Goal: Task Accomplishment & Management: Use online tool/utility

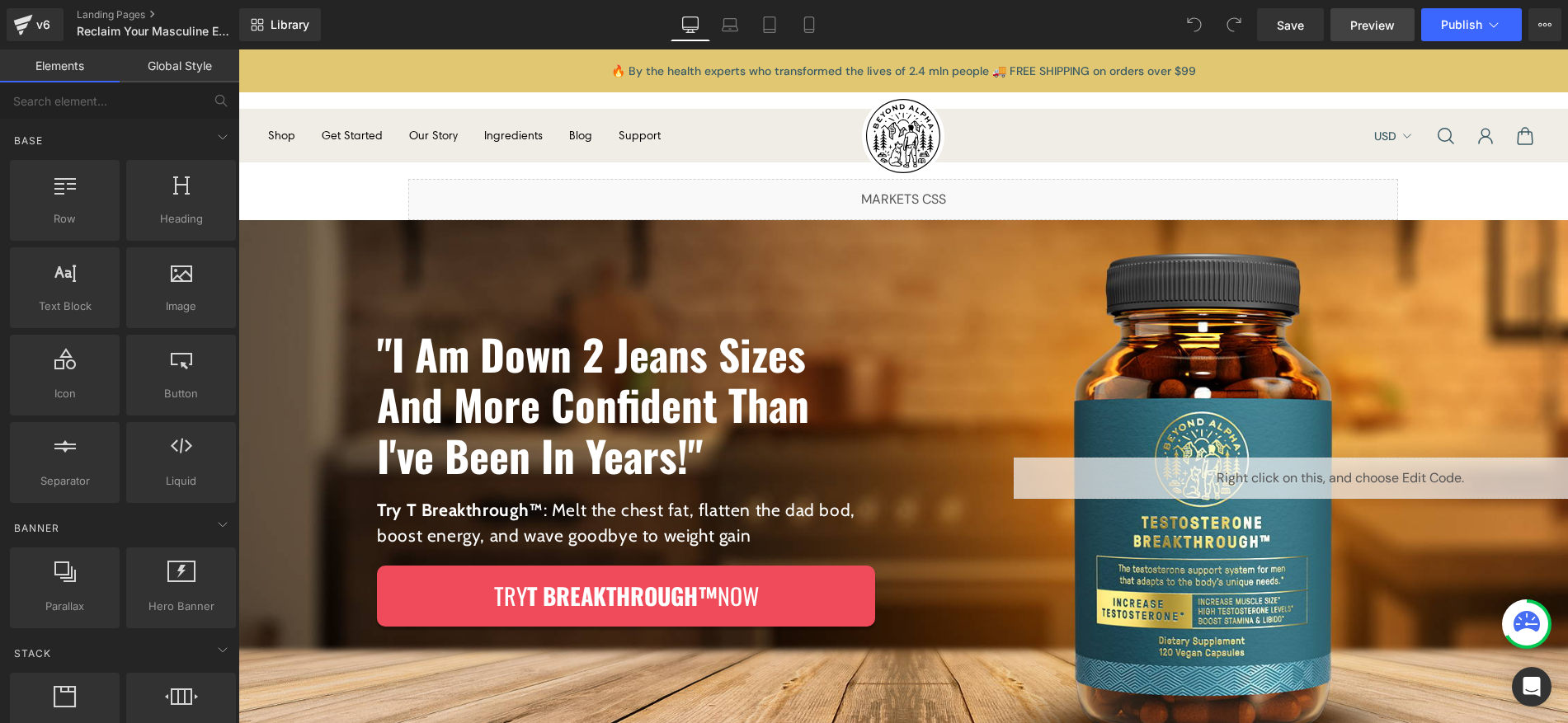
click at [1364, 28] on span "Preview" at bounding box center [1373, 24] width 45 height 17
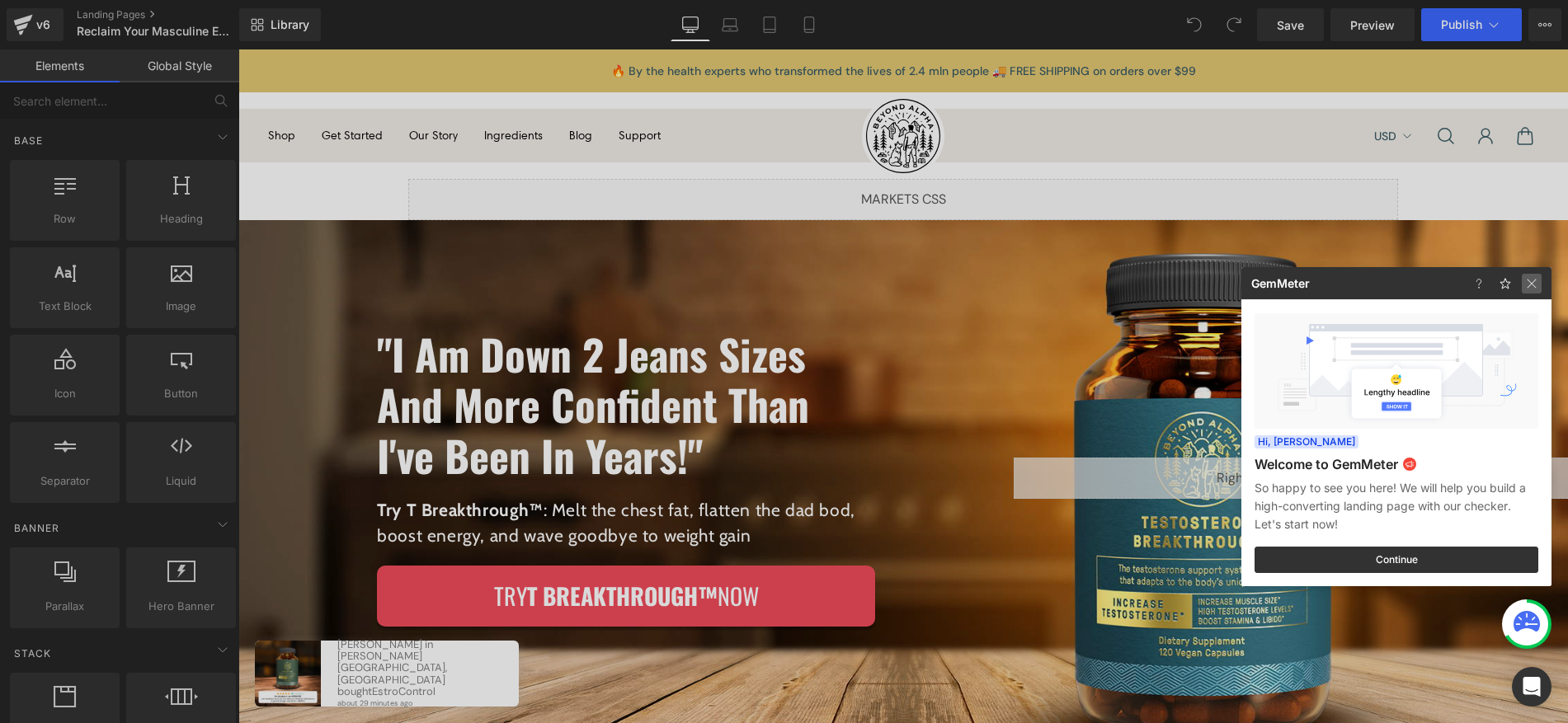
click at [25, 193] on img at bounding box center [15, 183] width 17 height 20
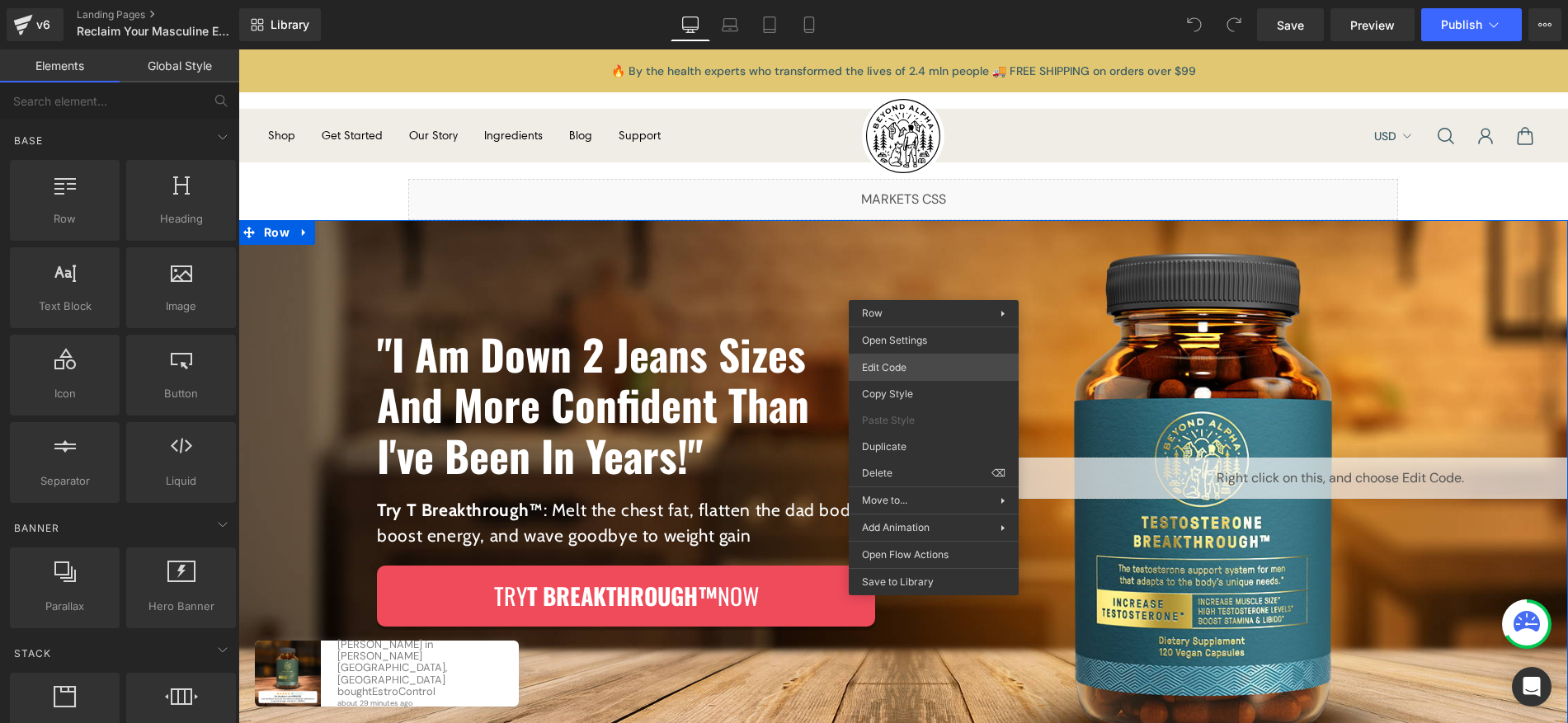
click at [922, 0] on div "You are previewing how the will restyle your page. You can not edit Elements in…" at bounding box center [784, 0] width 1568 height 0
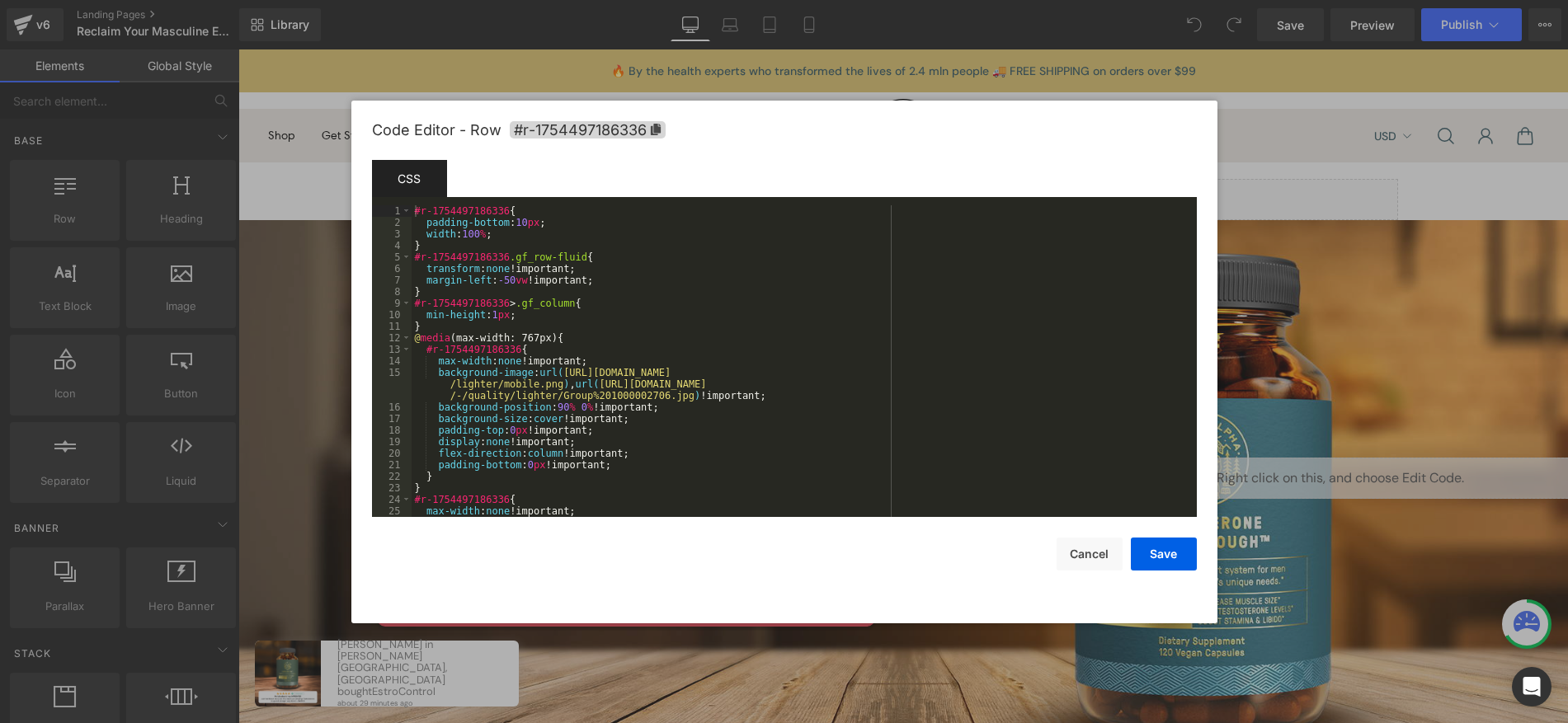
scroll to position [716, 0]
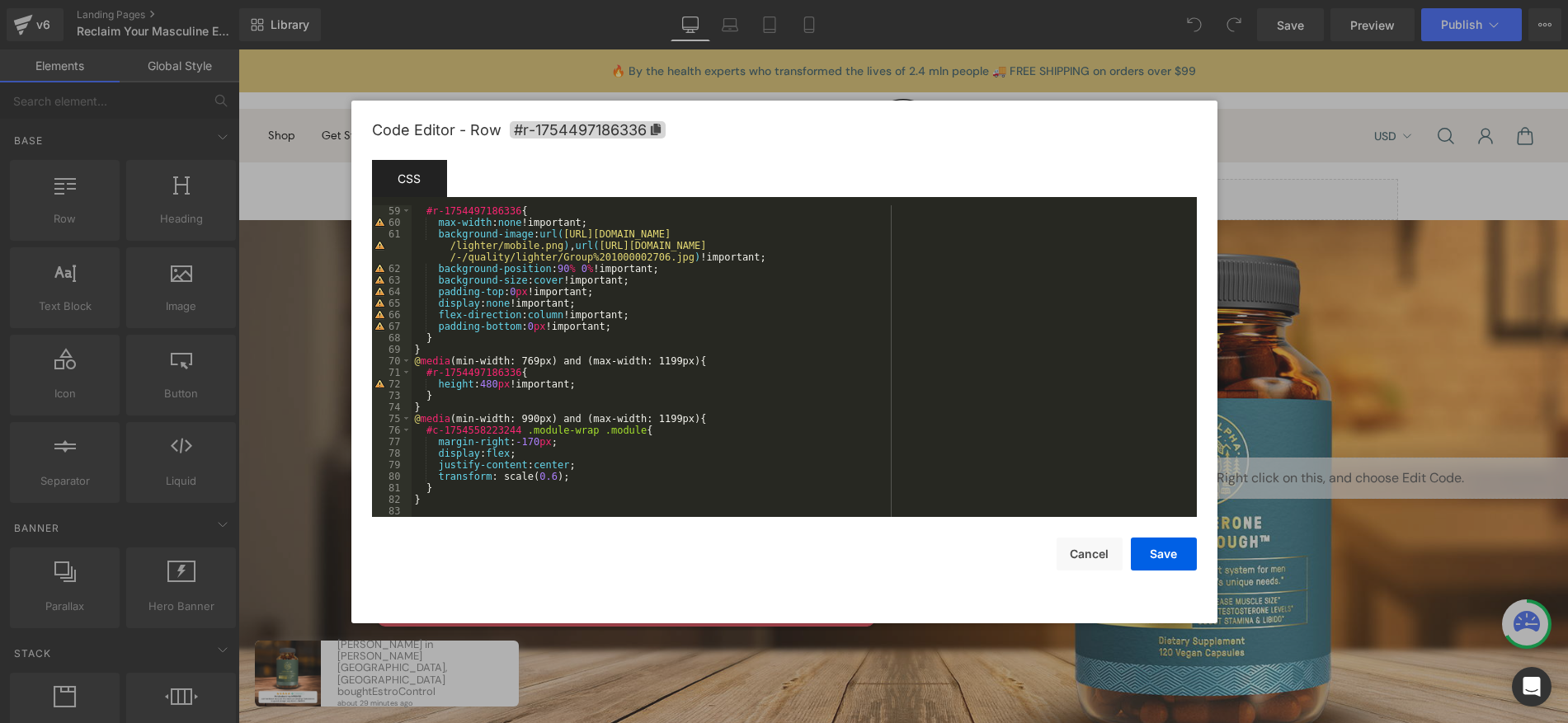
click at [580, 495] on div "#r-1754497186336 { max-width : none !important; background-image : url( [URL][D…" at bounding box center [800, 373] width 779 height 335
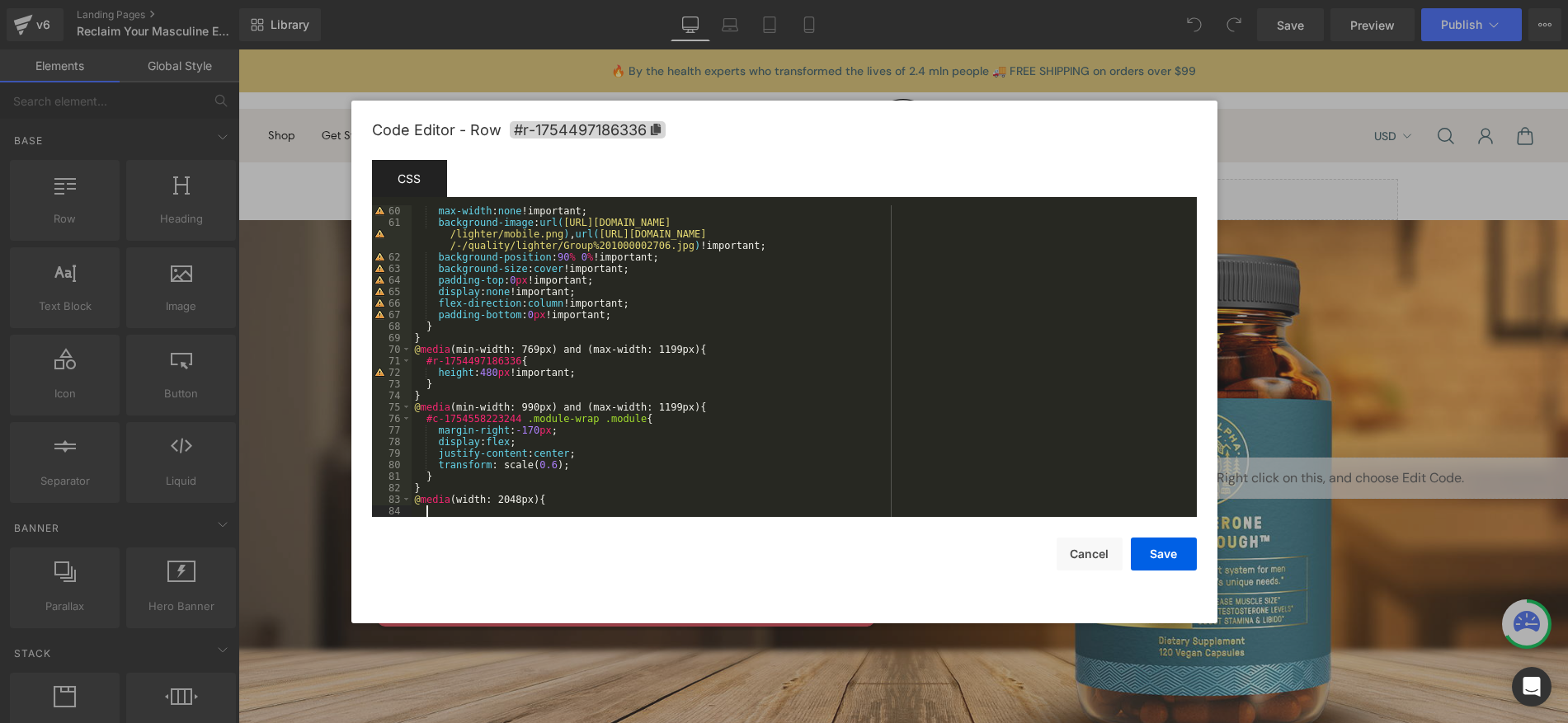
scroll to position [727, 0]
paste textarea
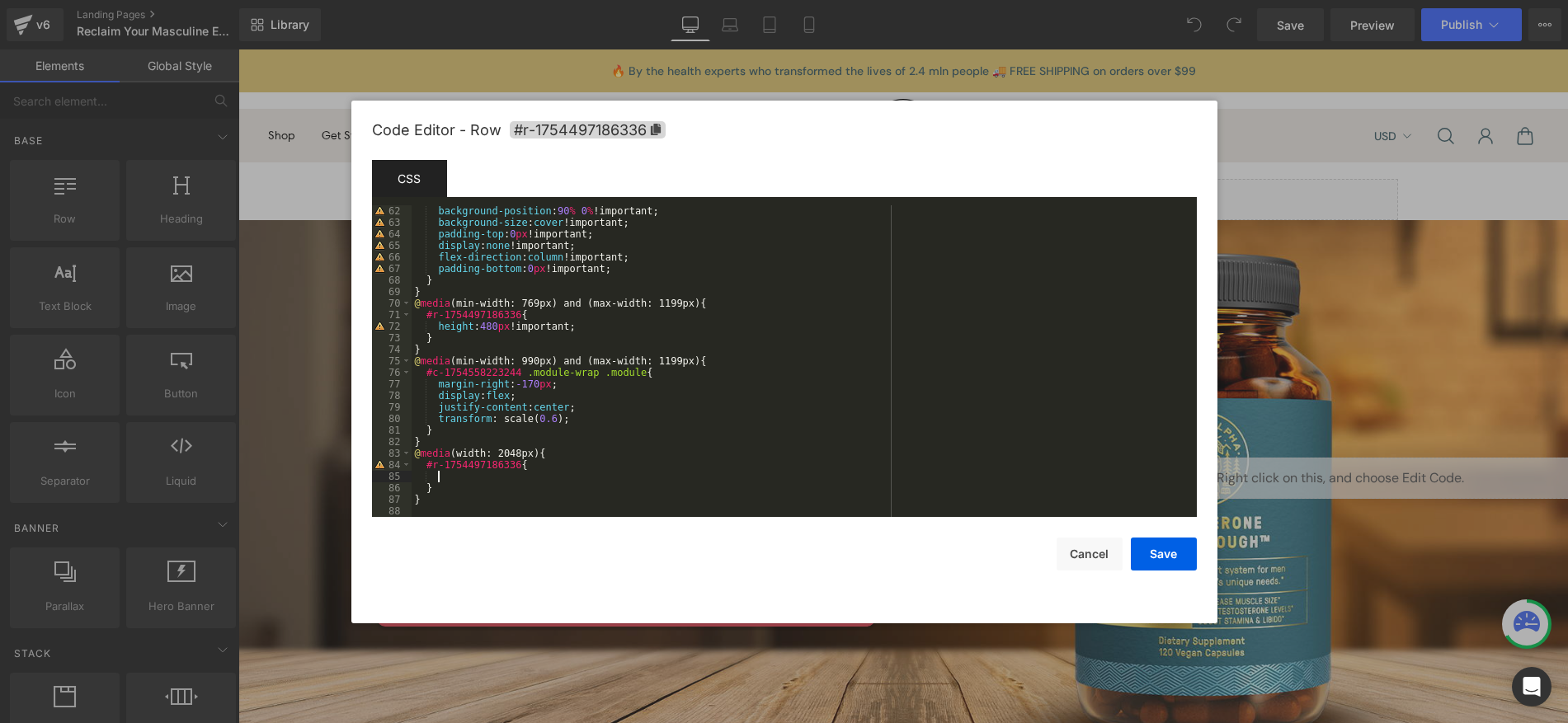
scroll to position [774, 0]
click at [1158, 551] on button "Save" at bounding box center [1164, 554] width 66 height 33
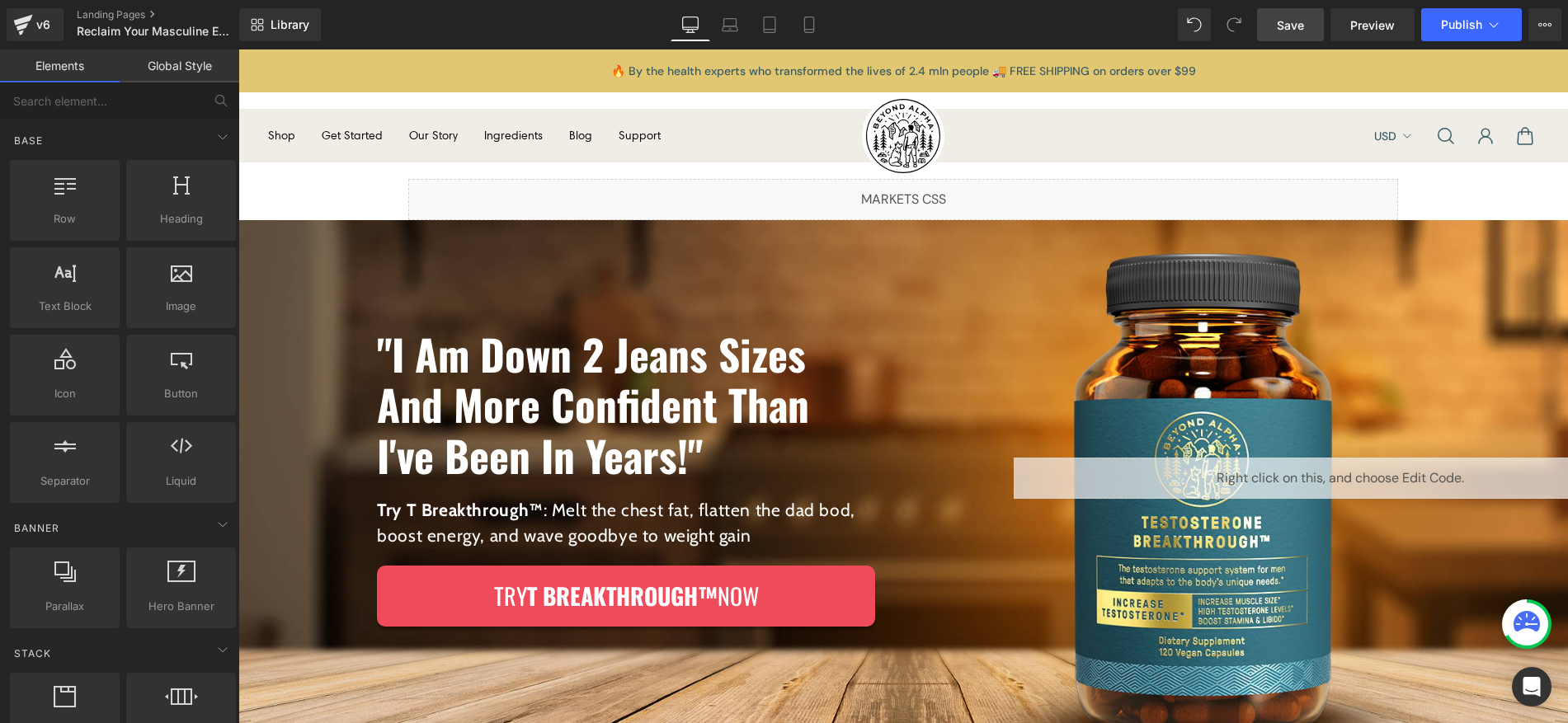
click at [1285, 39] on link "Save" at bounding box center [1290, 24] width 67 height 33
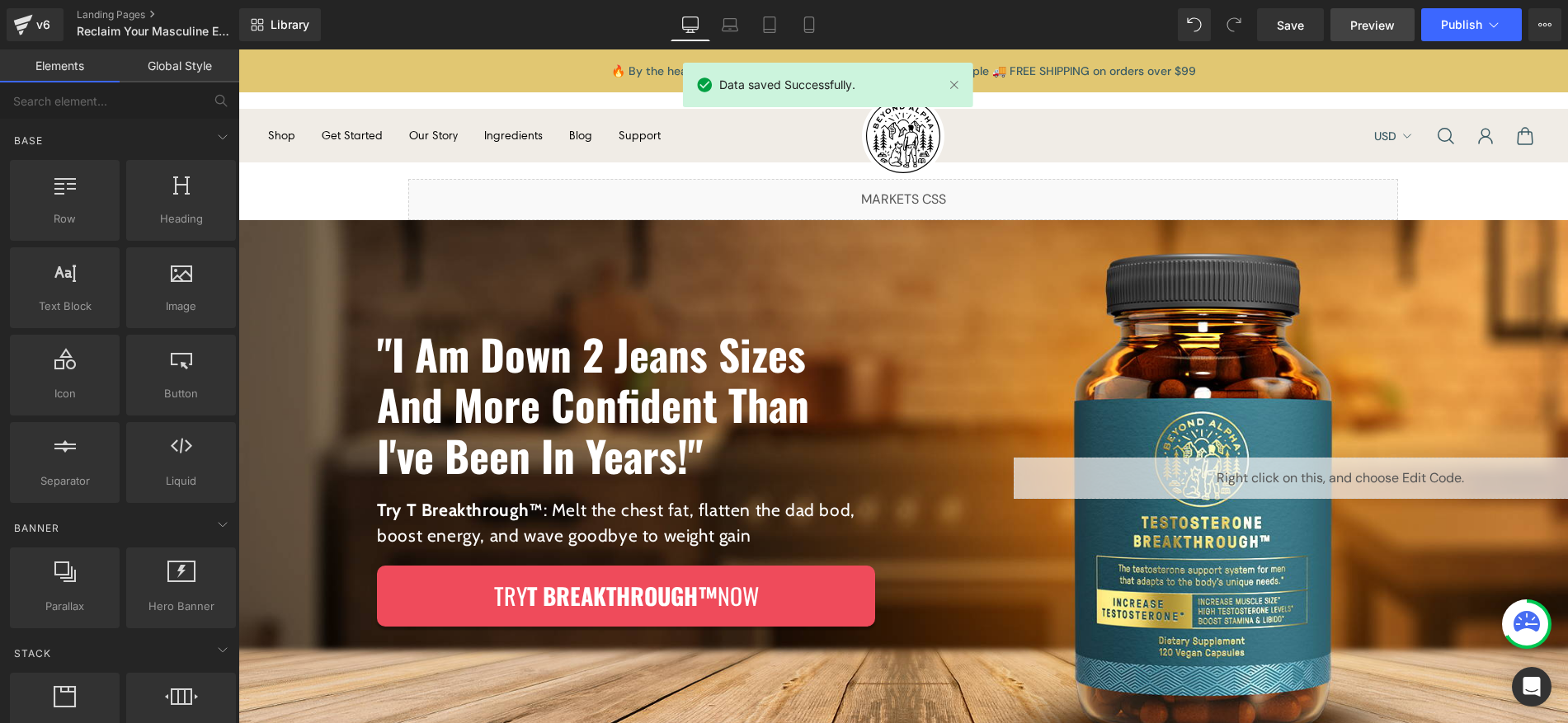
click at [1362, 31] on span "Preview" at bounding box center [1373, 24] width 45 height 17
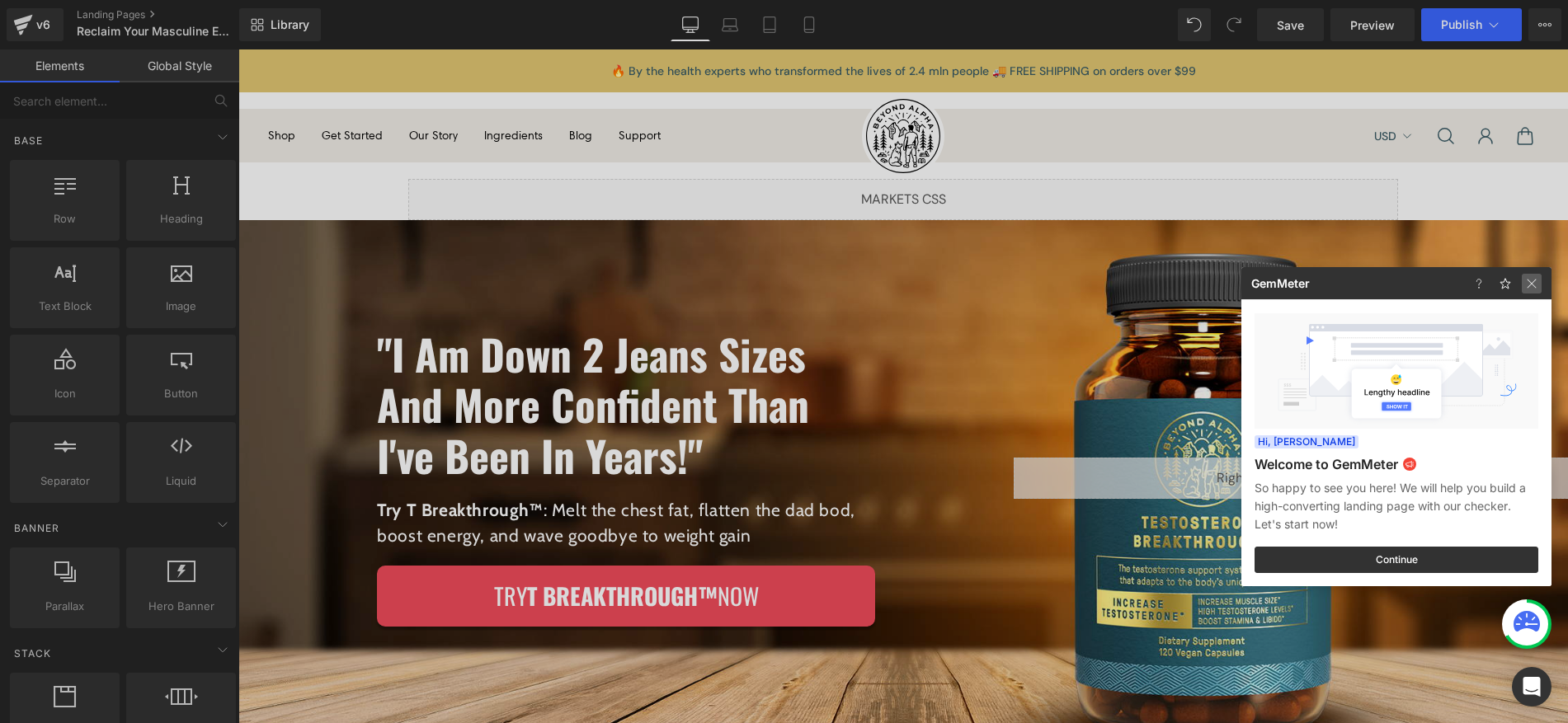
click at [0, 0] on img at bounding box center [0, 0] width 0 height 0
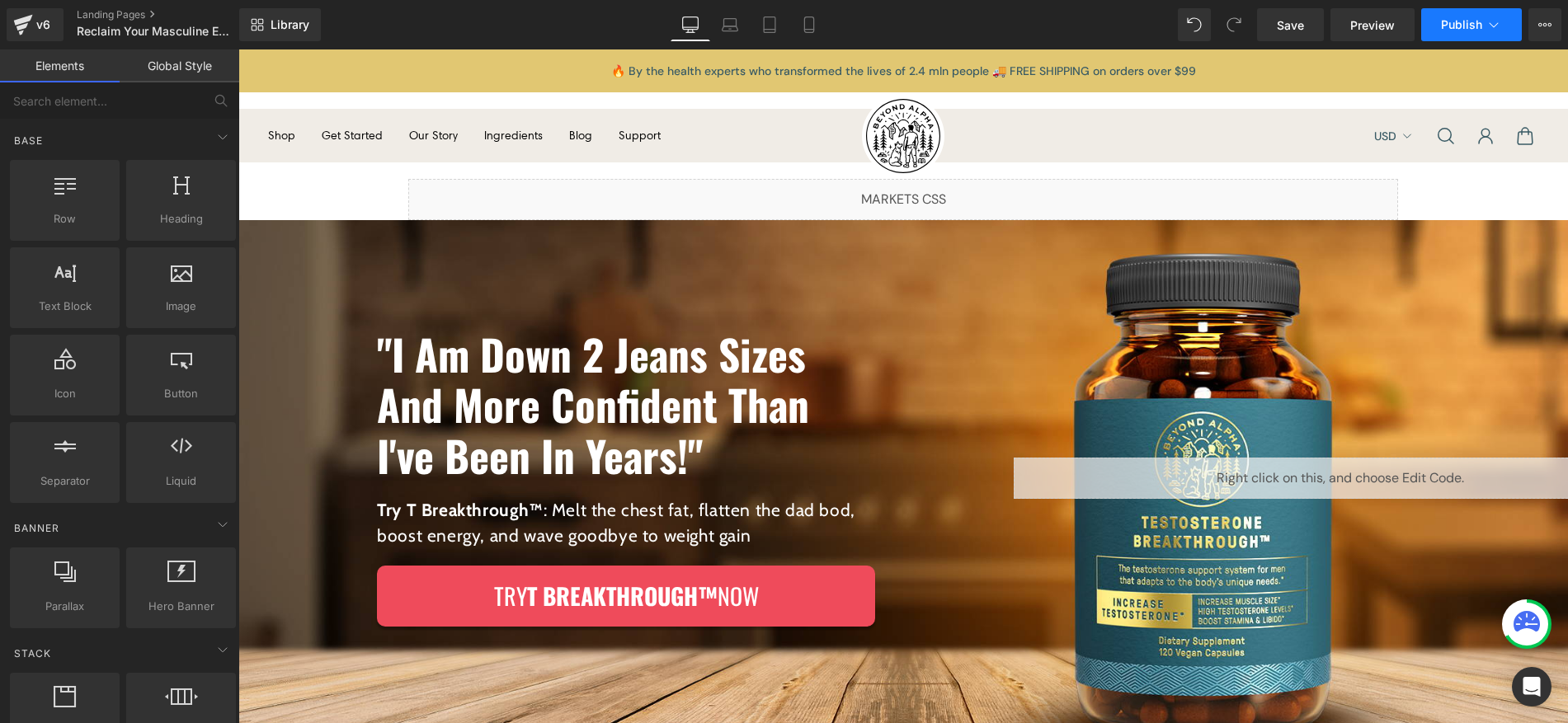
click at [1459, 30] on span "Publish" at bounding box center [1461, 24] width 41 height 13
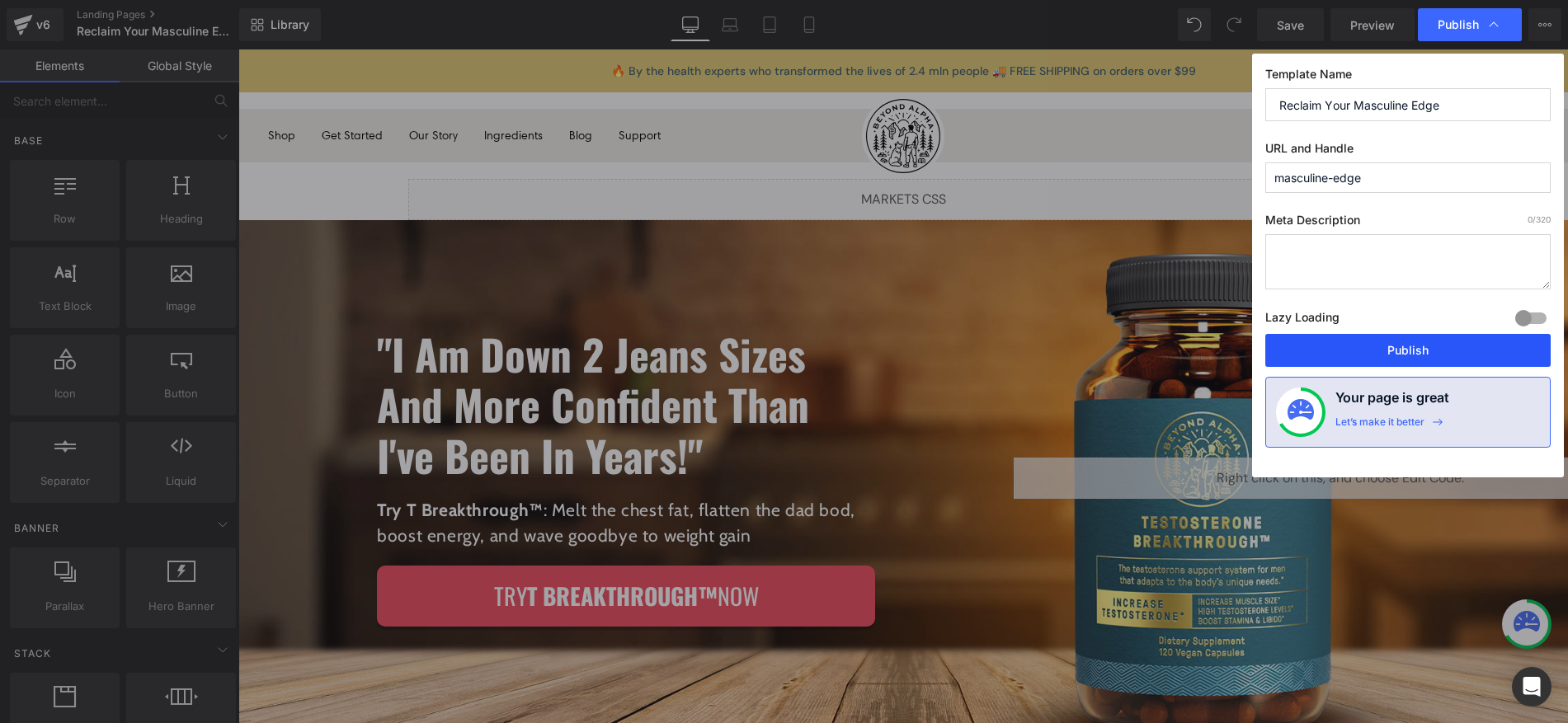
click at [1421, 343] on button "Publish" at bounding box center [1408, 350] width 286 height 33
